Goal: Information Seeking & Learning: Find contact information

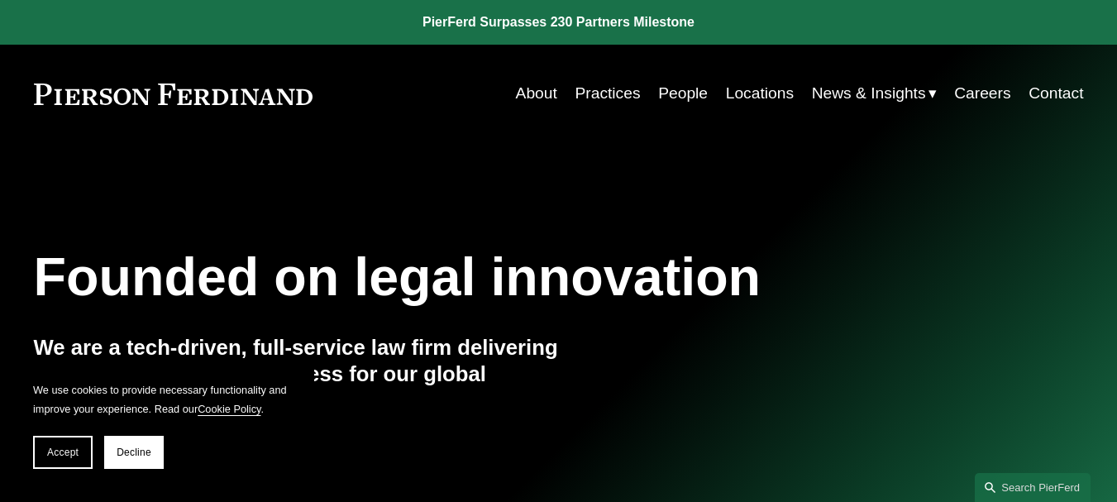
click at [671, 94] on link "People" at bounding box center [683, 93] width 50 height 31
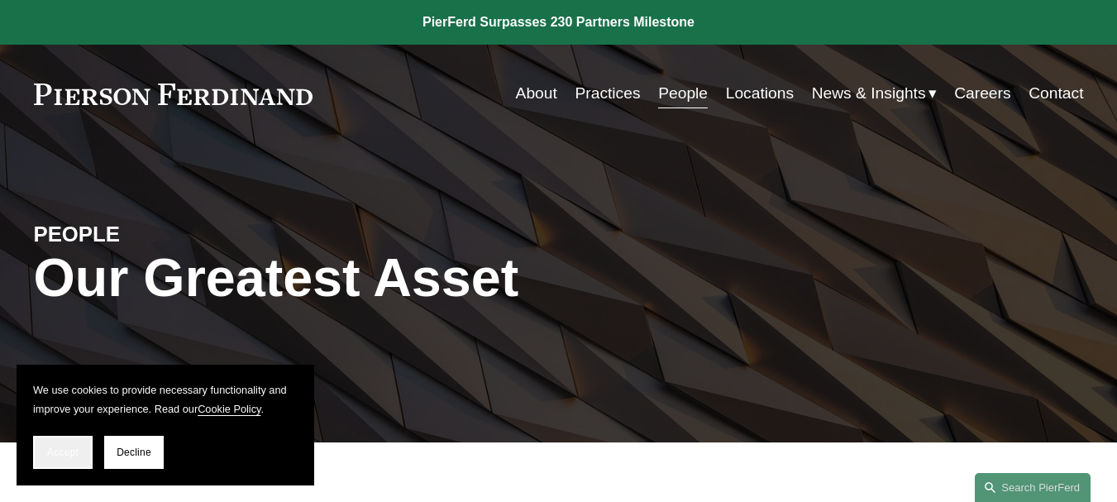
click at [58, 459] on button "Accept" at bounding box center [63, 452] width 60 height 33
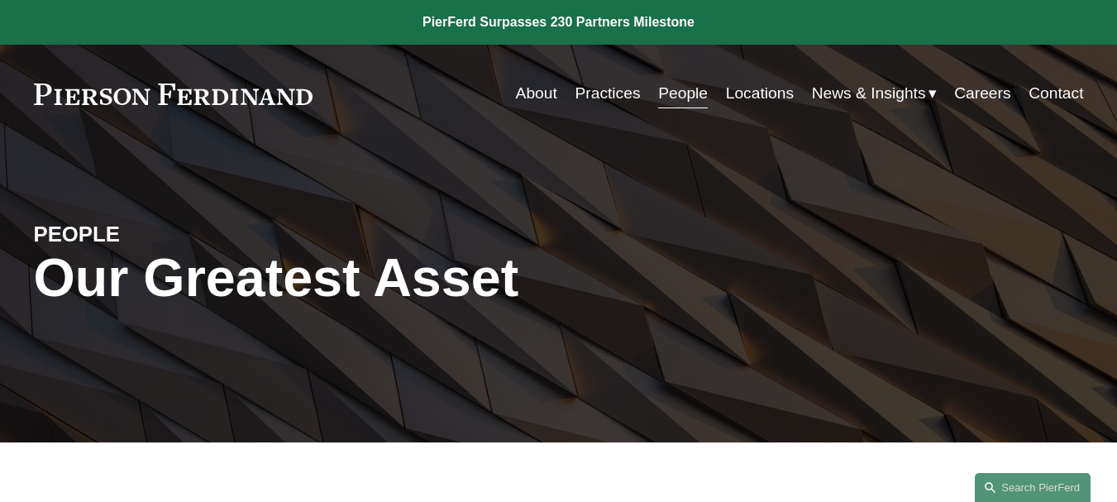
click at [680, 95] on link "People" at bounding box center [683, 93] width 50 height 31
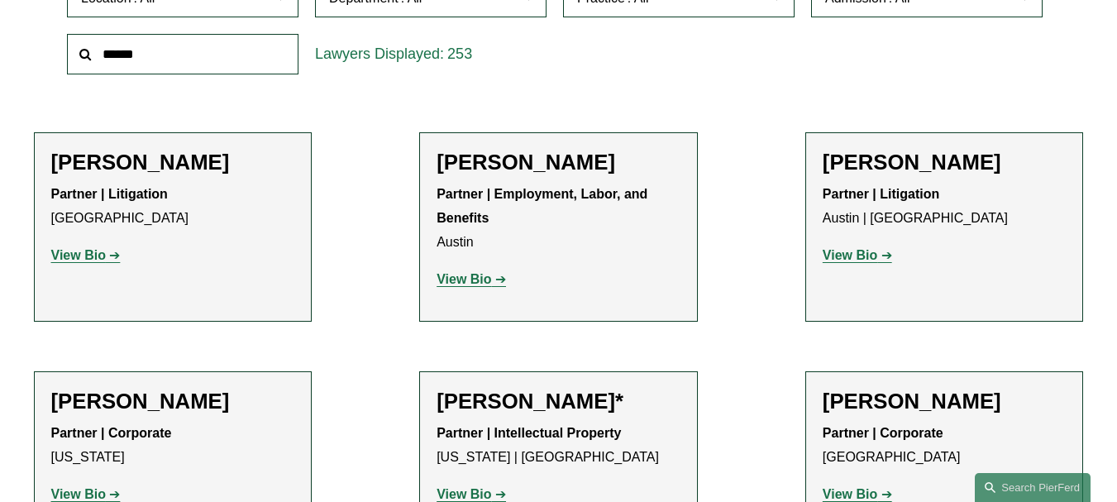
scroll to position [482, 0]
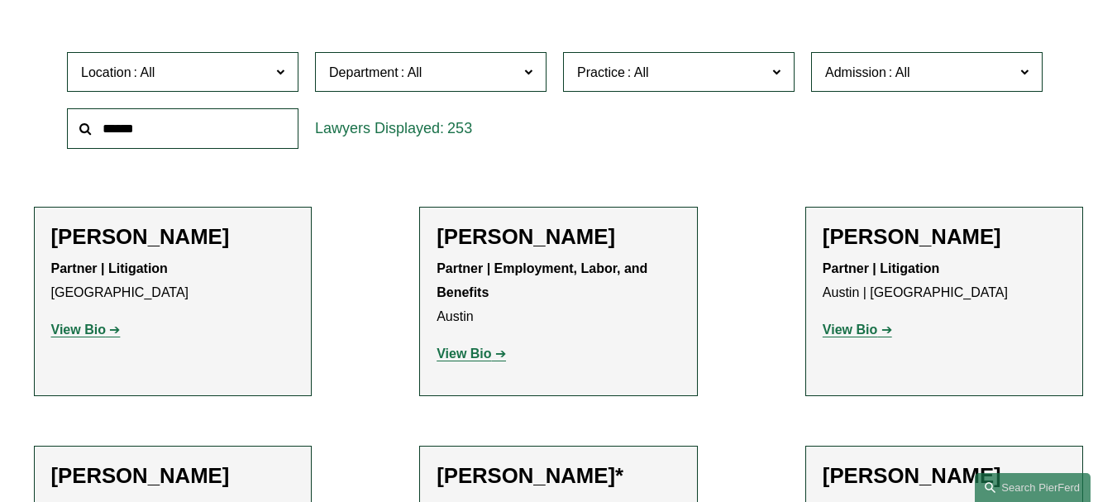
click at [211, 128] on input "text" at bounding box center [182, 128] width 231 height 41
type input "*"
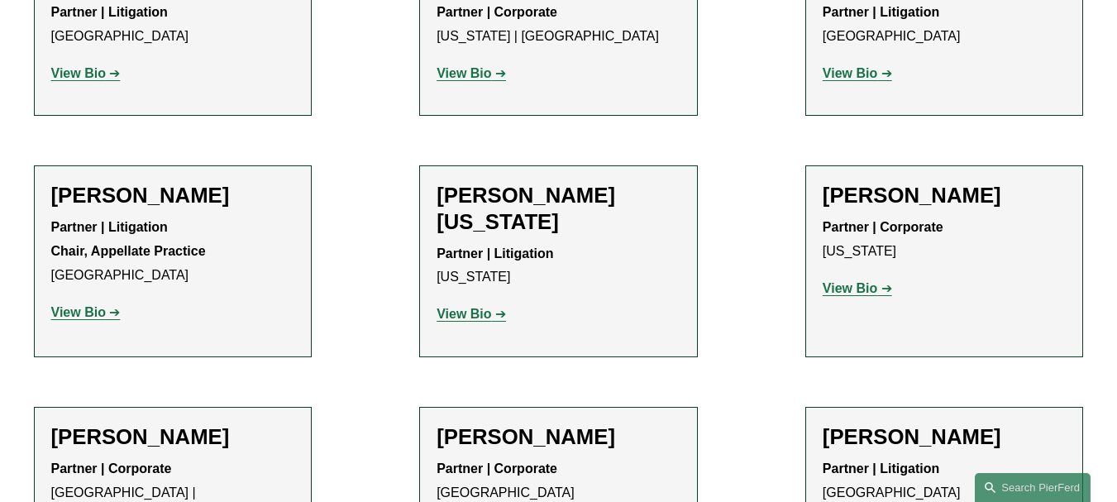
scroll to position [19985, 0]
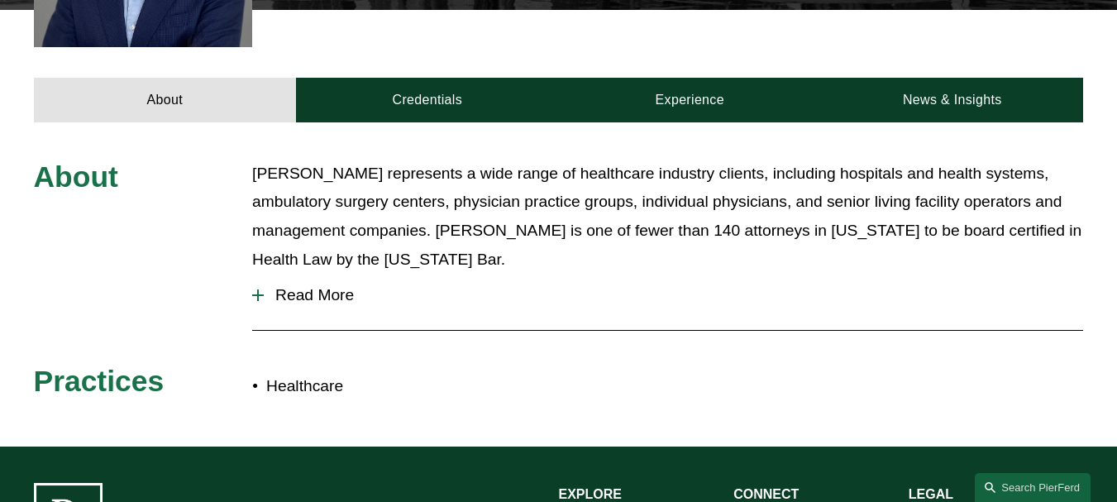
scroll to position [625, 0]
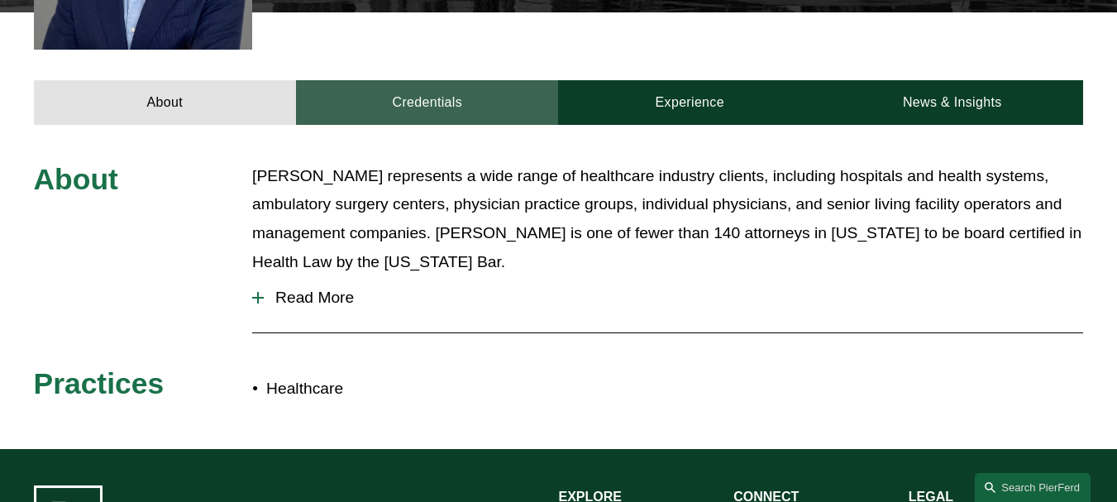
click at [454, 80] on link "Credentials" at bounding box center [427, 102] width 262 height 45
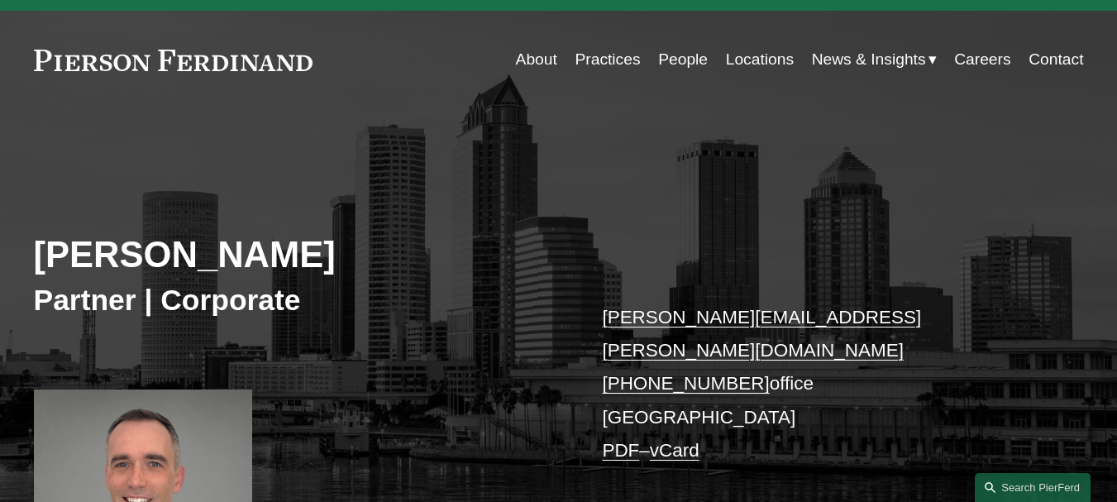
scroll to position [0, 0]
